Goal: Find contact information: Find contact information

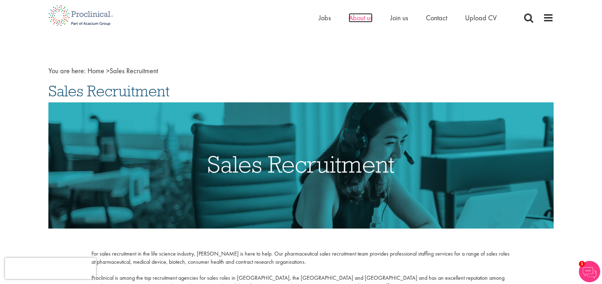
click at [359, 18] on span "About us" at bounding box center [361, 17] width 24 height 9
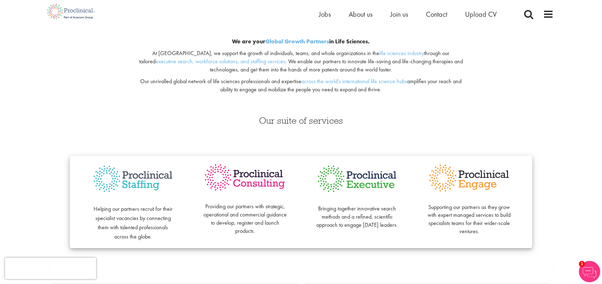
scroll to position [70, 0]
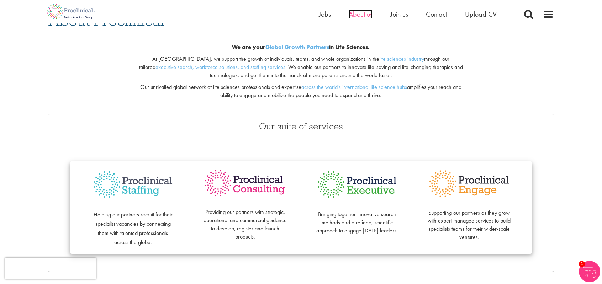
click at [365, 13] on span "About us" at bounding box center [361, 14] width 24 height 9
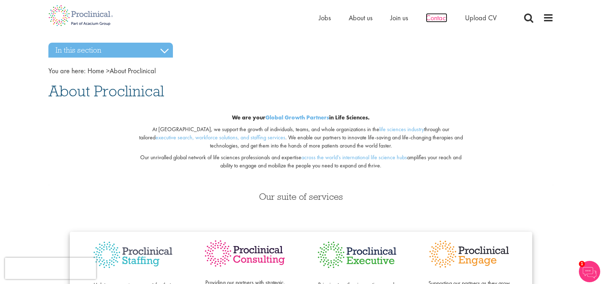
click at [433, 14] on span "Contact" at bounding box center [436, 17] width 21 height 9
